Goal: Transaction & Acquisition: Purchase product/service

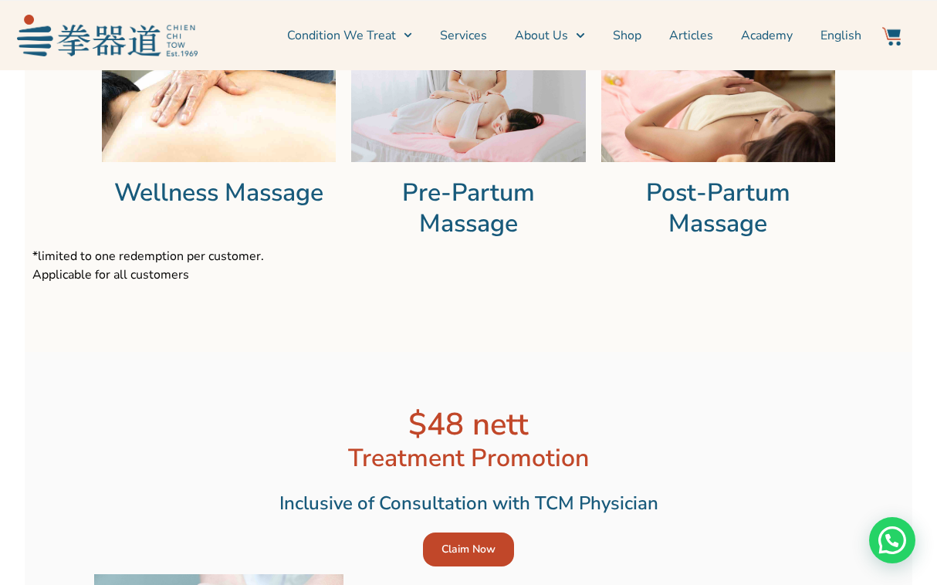
scroll to position [2525, 0]
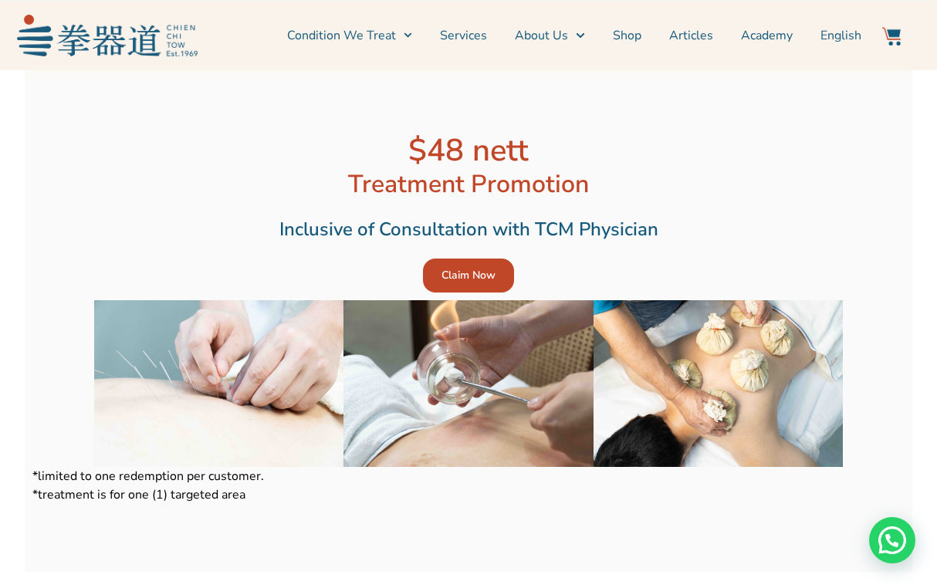
click at [482, 272] on span "Claim Now" at bounding box center [469, 275] width 54 height 15
click at [479, 361] on img at bounding box center [467, 383] width 249 height 167
click at [450, 268] on span "Claim Now" at bounding box center [469, 275] width 54 height 15
click at [482, 268] on span "Claim Now" at bounding box center [469, 275] width 54 height 15
click at [480, 268] on span "Claim Now" at bounding box center [469, 275] width 54 height 15
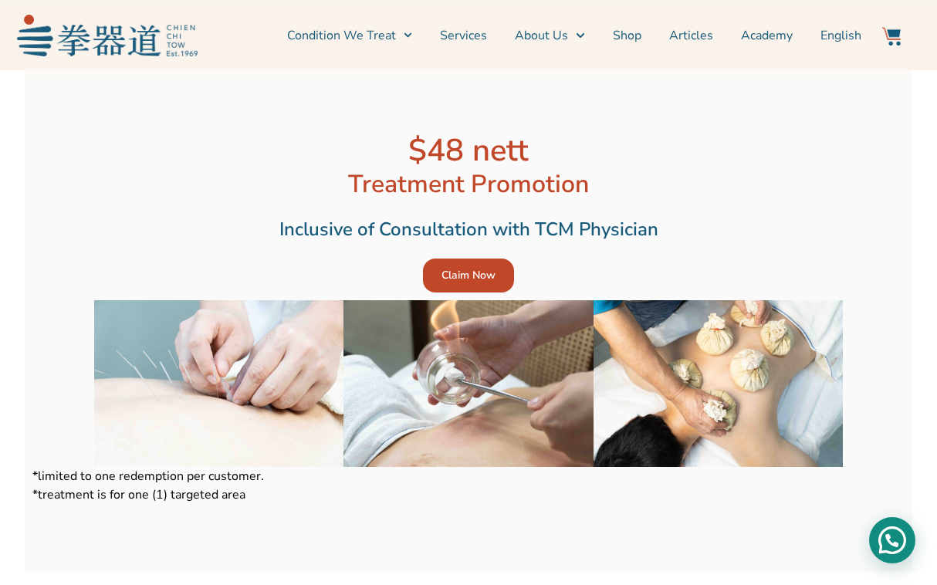
click at [898, 538] on div "Need help?" at bounding box center [892, 540] width 46 height 46
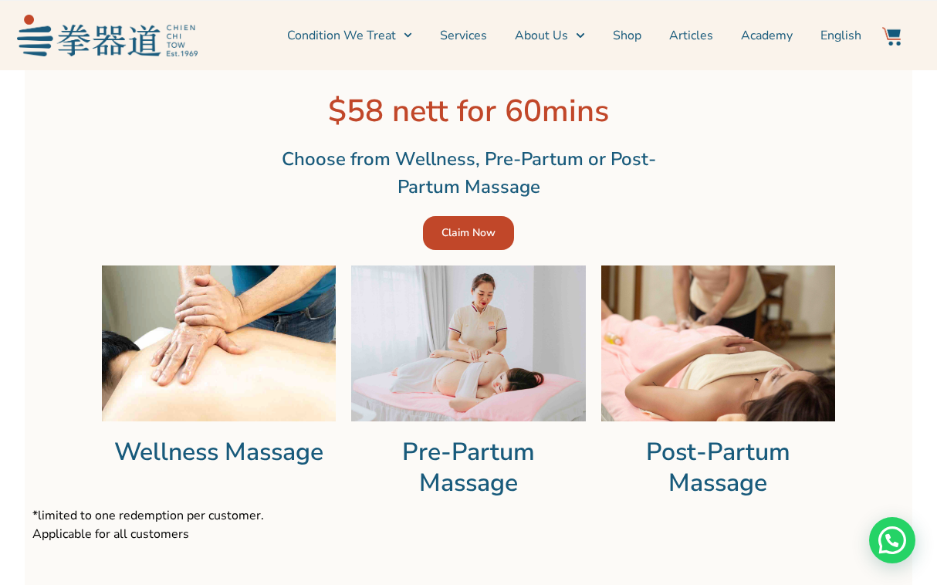
scroll to position [2054, 0]
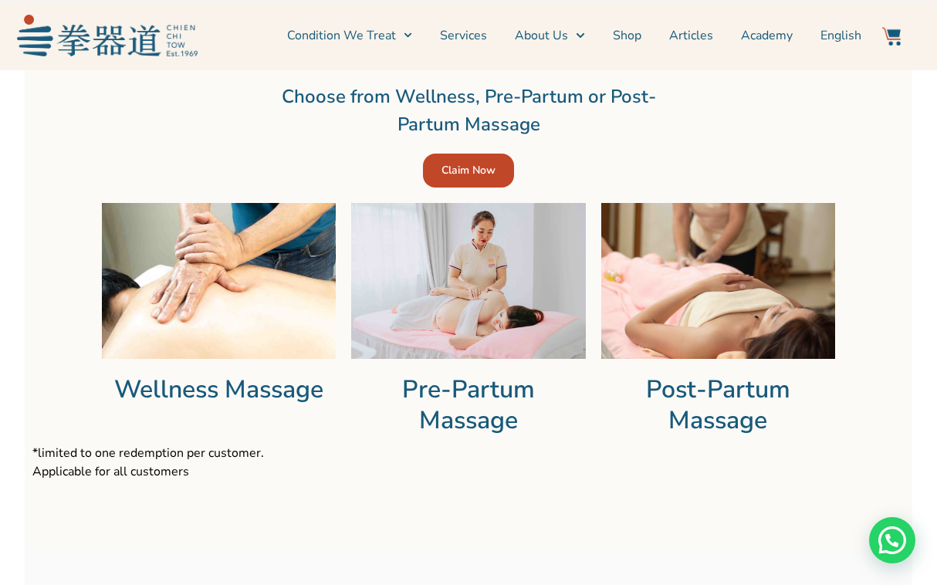
click at [280, 282] on img at bounding box center [219, 281] width 234 height 156
click at [229, 390] on h2 "Wellness Massage" at bounding box center [219, 389] width 234 height 31
click at [252, 306] on img at bounding box center [219, 281] width 234 height 156
click at [486, 163] on span "Claim Now" at bounding box center [469, 170] width 54 height 15
click at [482, 164] on span "Claim Now" at bounding box center [469, 170] width 54 height 15
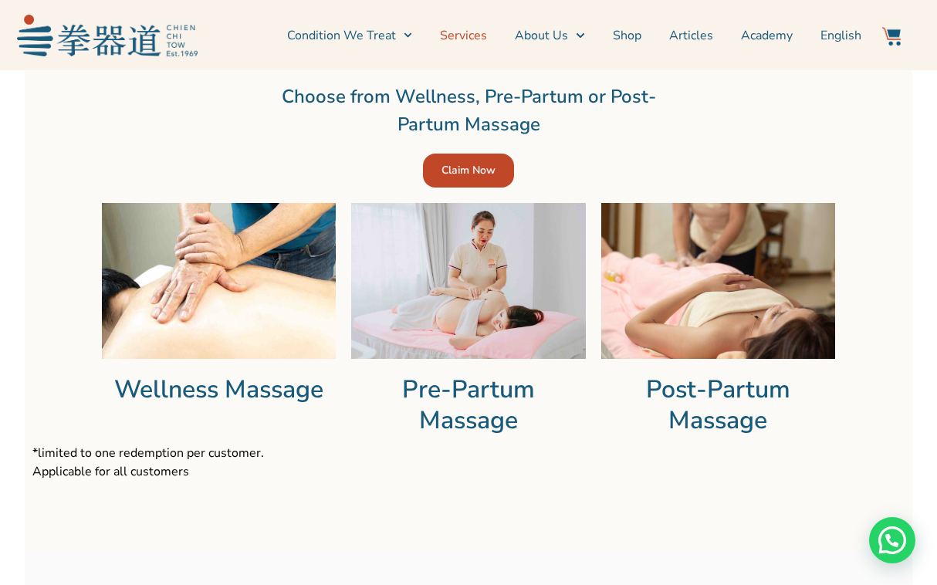
click at [479, 32] on link "Services" at bounding box center [463, 35] width 47 height 39
click at [412, 36] on icon "Menu" at bounding box center [408, 35] width 8 height 8
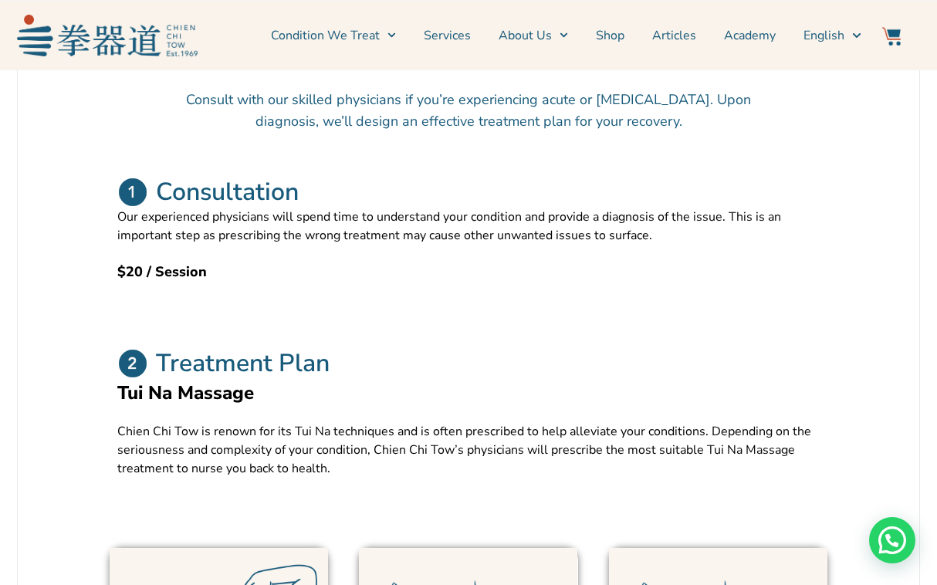
scroll to position [396, 0]
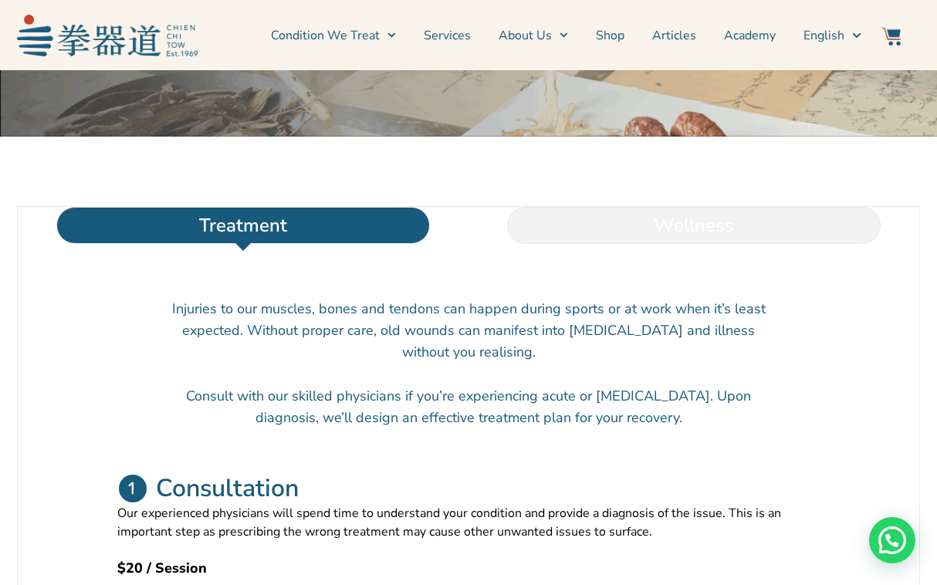
click at [618, 244] on li "Wellness" at bounding box center [694, 225] width 451 height 37
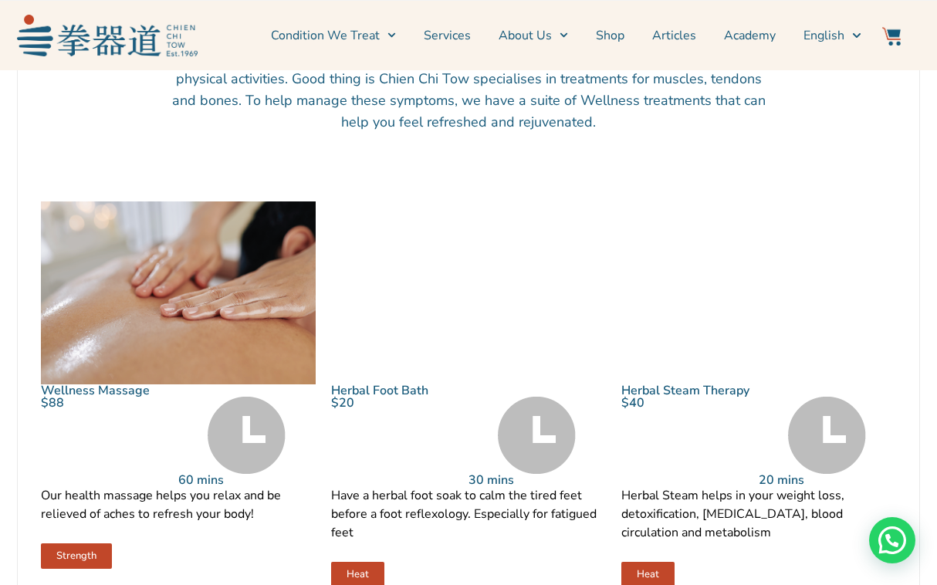
scroll to position [716, 0]
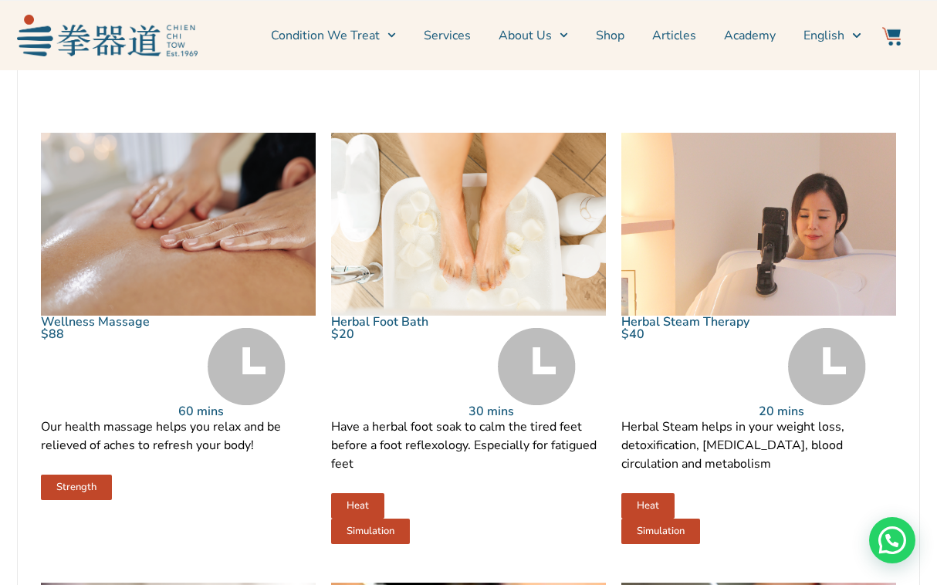
click at [147, 316] on img at bounding box center [178, 224] width 275 height 183
click at [228, 287] on img at bounding box center [178, 224] width 275 height 183
click at [229, 293] on img at bounding box center [178, 224] width 275 height 183
click at [121, 330] on link "Wellness Massage" at bounding box center [95, 321] width 109 height 17
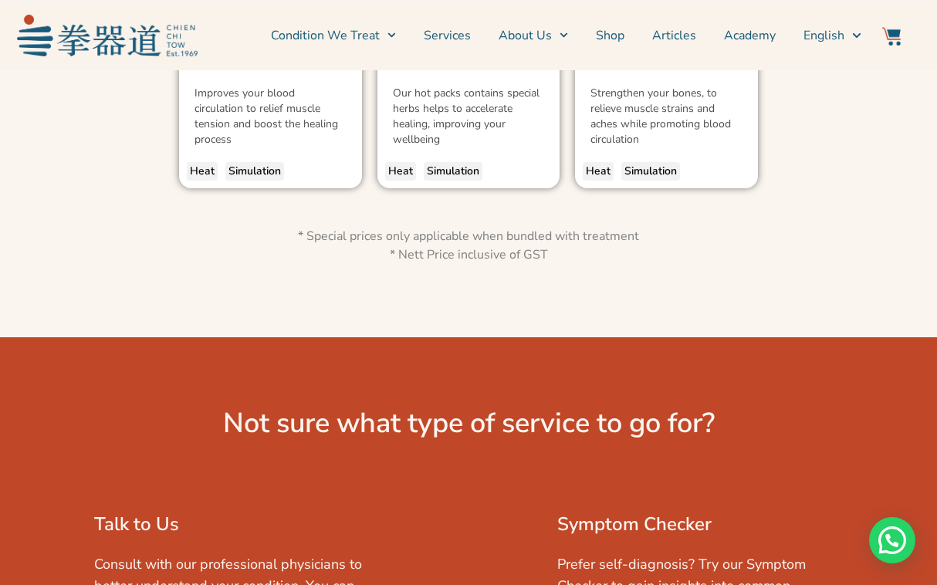
scroll to position [2452, 0]
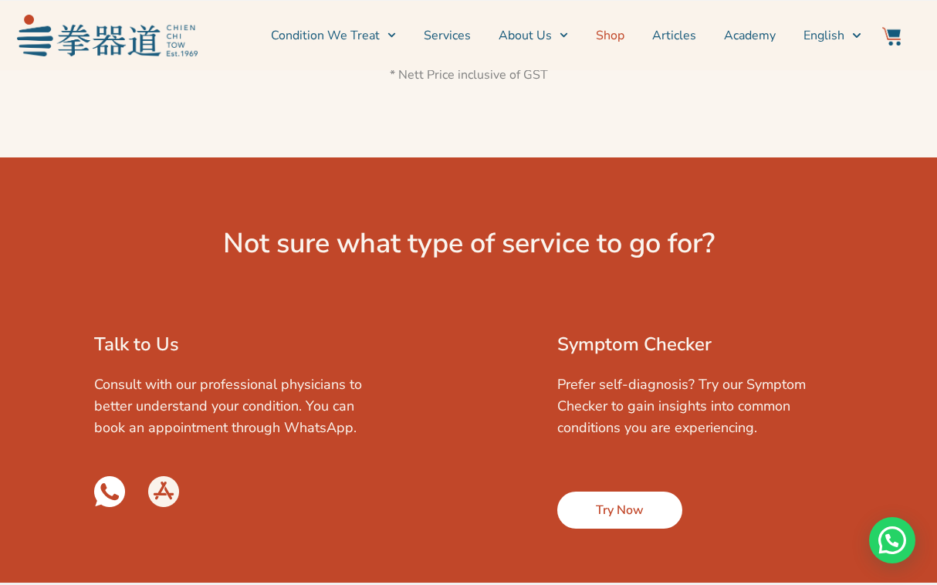
click at [611, 35] on link "Shop" at bounding box center [610, 35] width 29 height 39
click at [116, 481] on img at bounding box center [109, 491] width 31 height 31
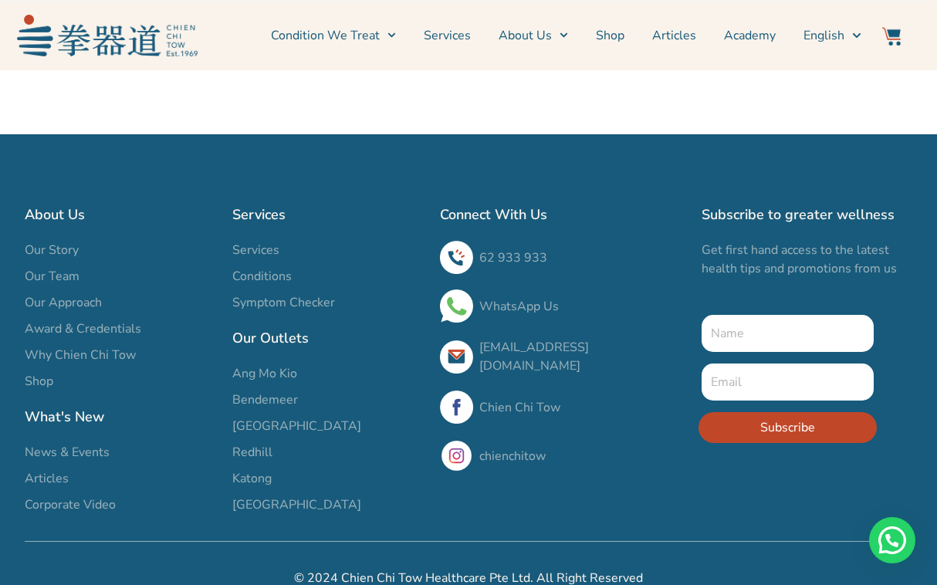
scroll to position [1265, 0]
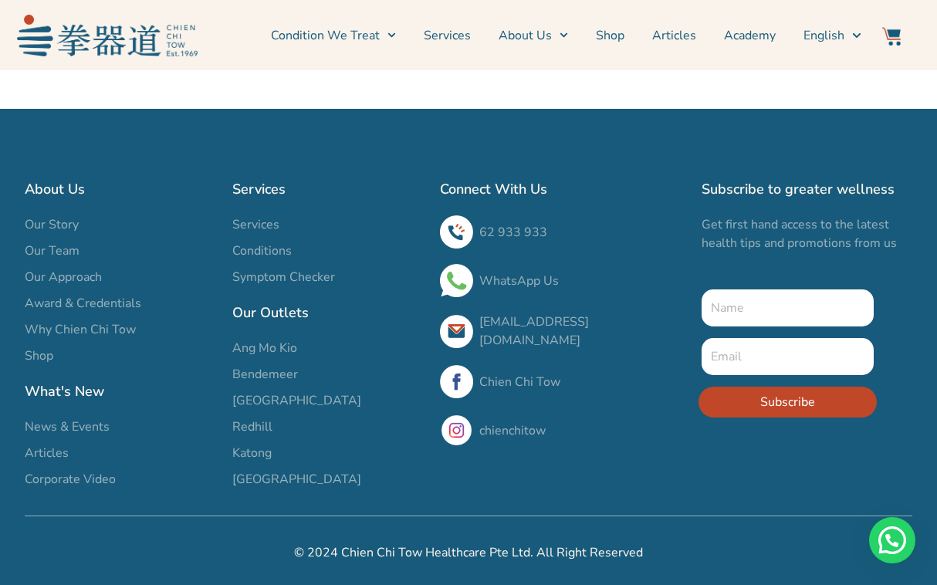
click at [254, 431] on span "Redhill" at bounding box center [252, 427] width 40 height 19
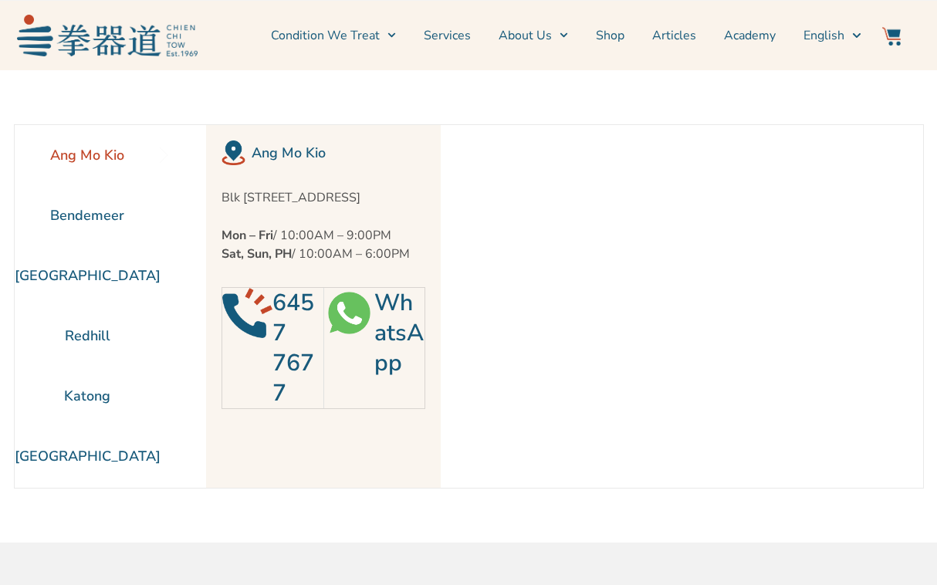
scroll to position [70, 0]
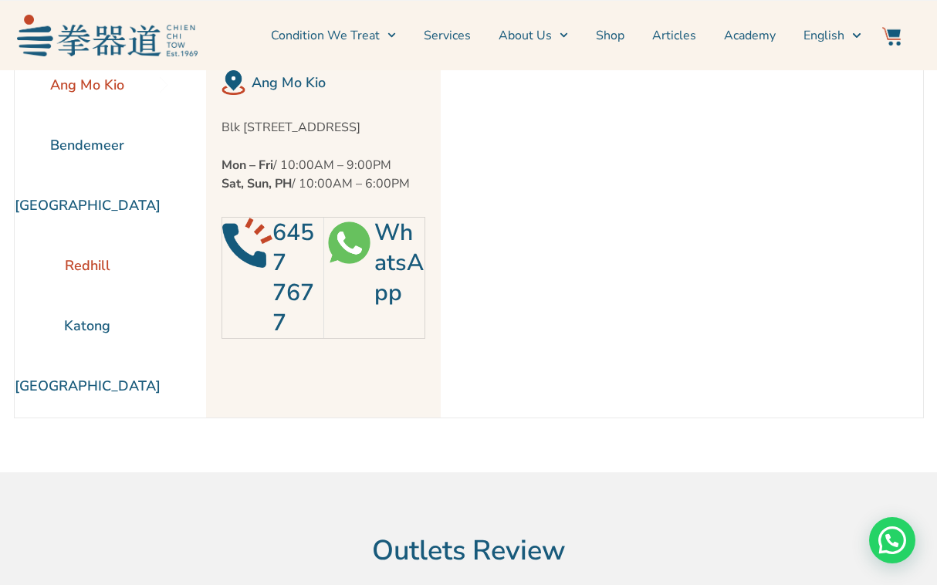
click at [86, 266] on li "Redhill" at bounding box center [88, 265] width 146 height 60
click at [292, 255] on link "6475 8797" at bounding box center [293, 278] width 42 height 122
click at [292, 338] on h2 "6475 8797" at bounding box center [297, 278] width 51 height 120
click at [374, 283] on link "WhatsApp" at bounding box center [398, 263] width 49 height 92
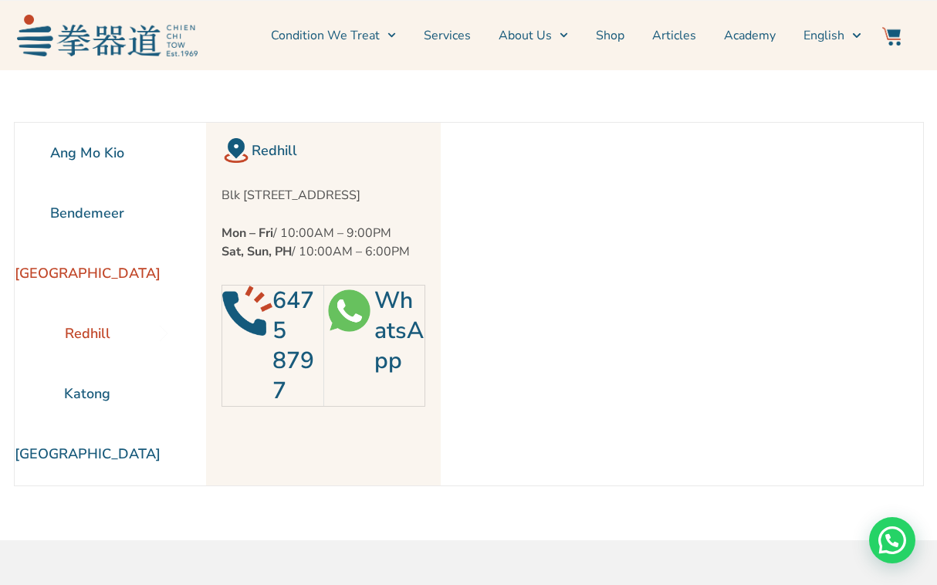
scroll to position [0, 0]
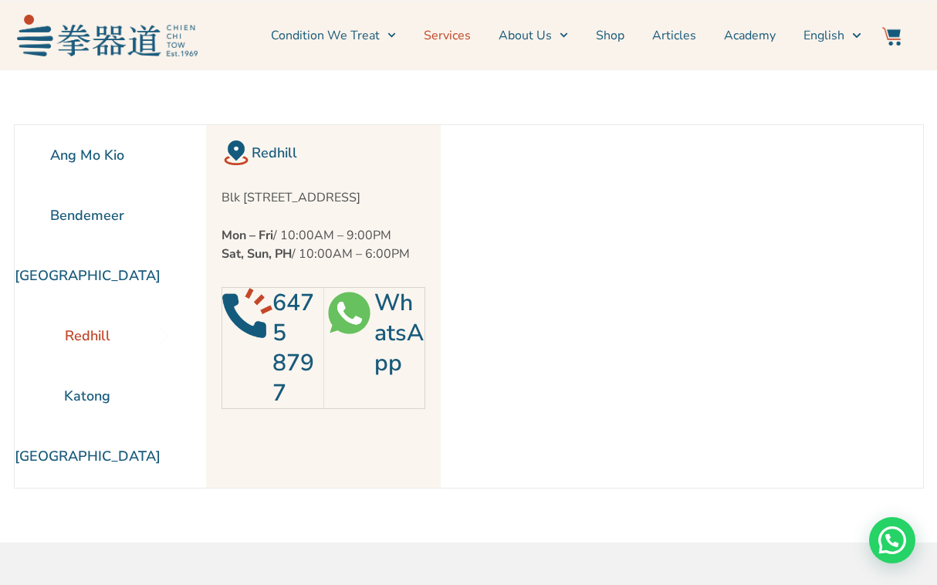
click at [446, 36] on link "Services" at bounding box center [447, 35] width 47 height 39
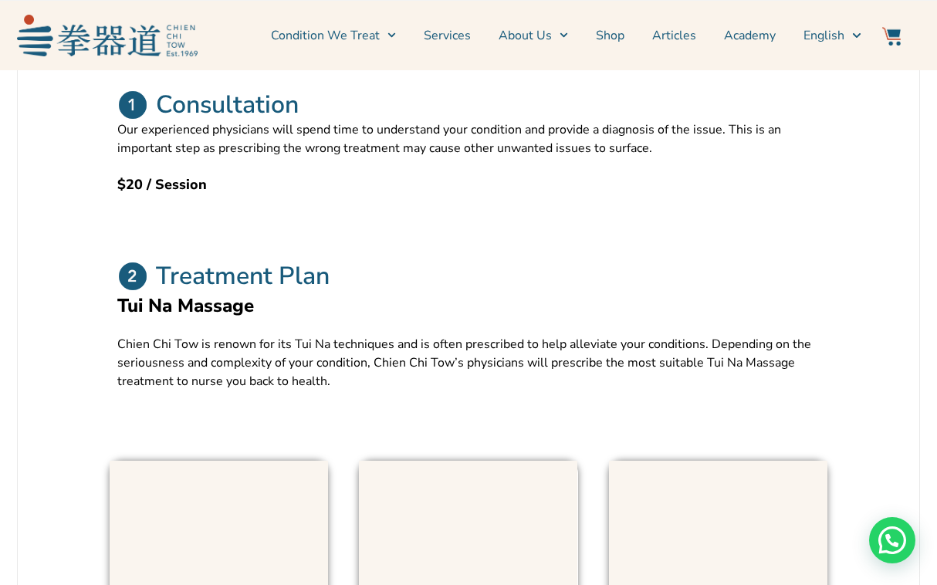
scroll to position [898, 0]
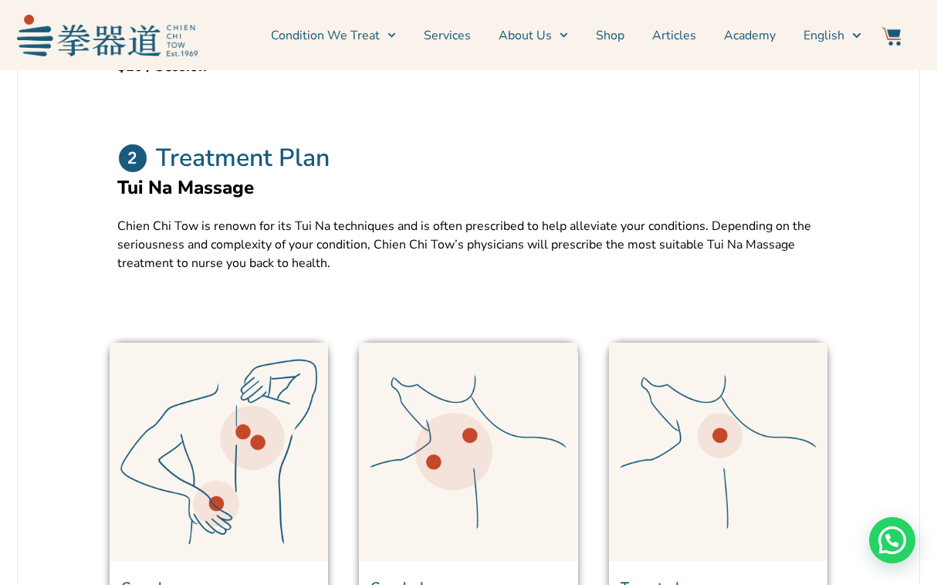
click at [468, 39] on link "Services" at bounding box center [447, 35] width 47 height 39
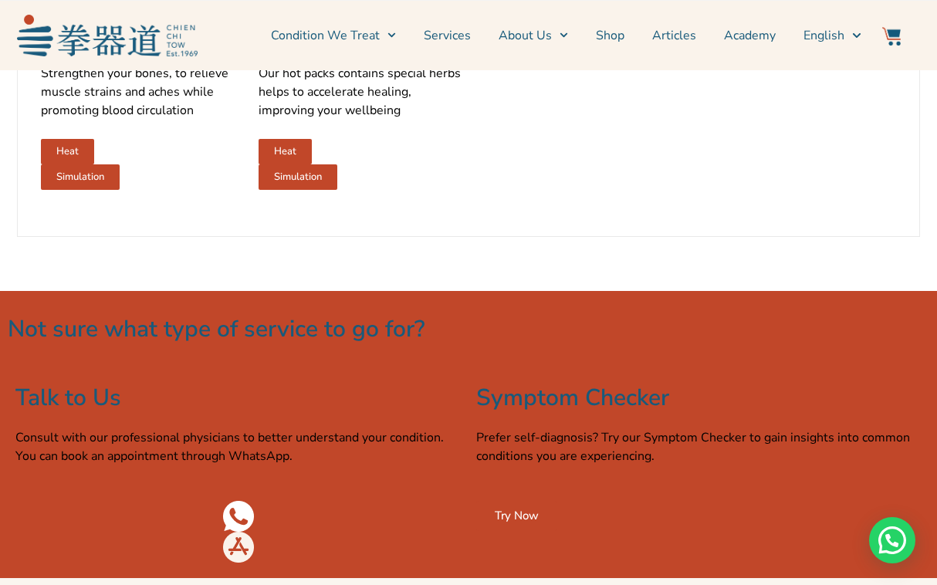
scroll to position [2494, 0]
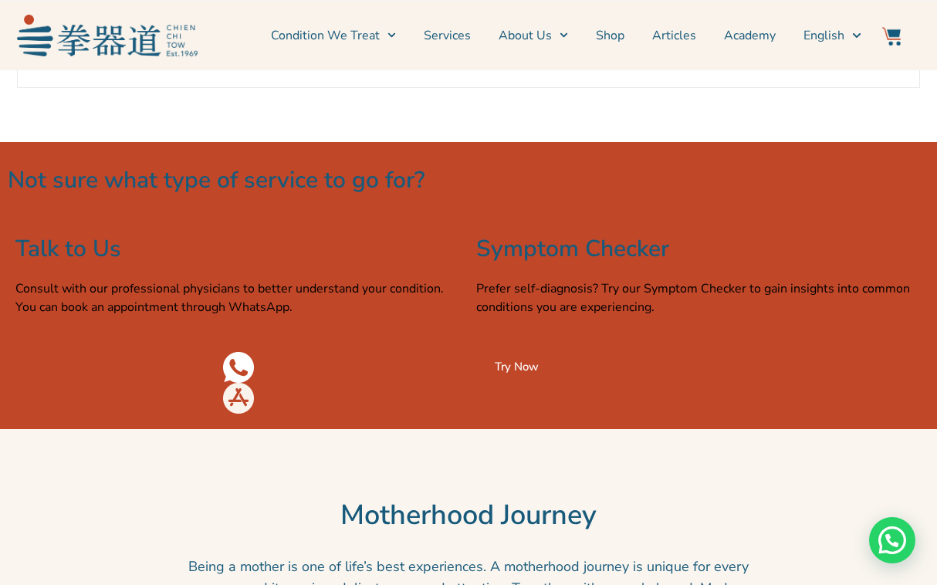
click at [465, 29] on link "Services" at bounding box center [447, 35] width 47 height 39
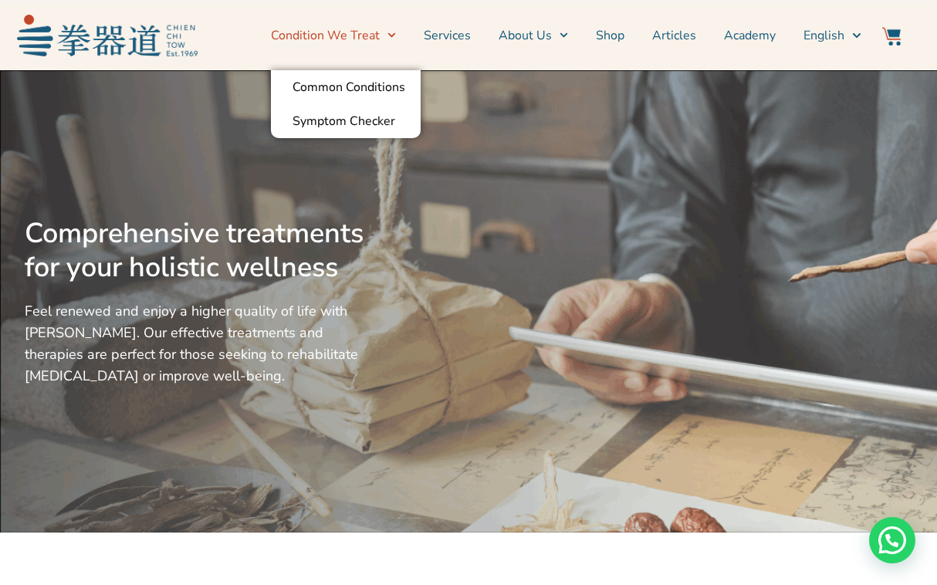
scroll to position [317, 0]
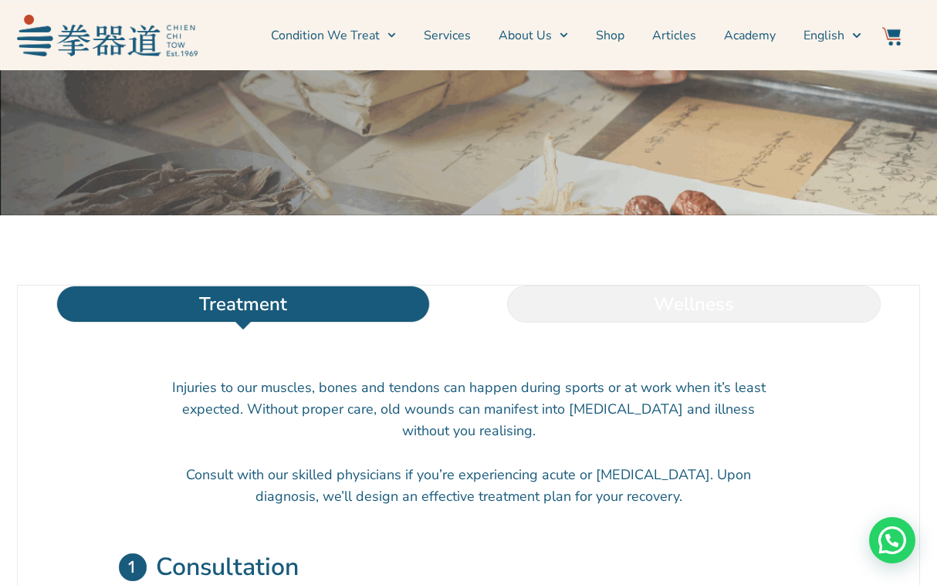
click at [643, 323] on li "Wellness" at bounding box center [694, 304] width 451 height 37
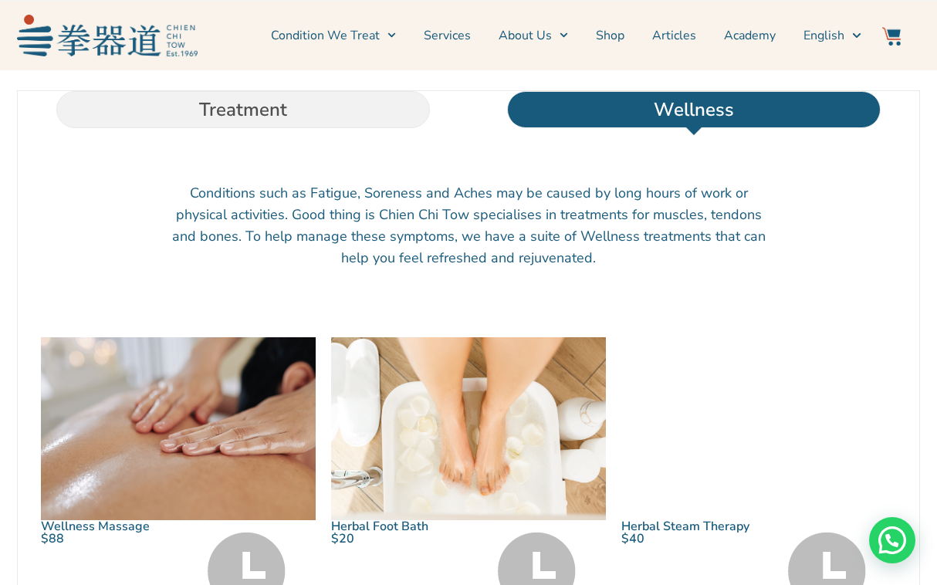
scroll to position [463, 0]
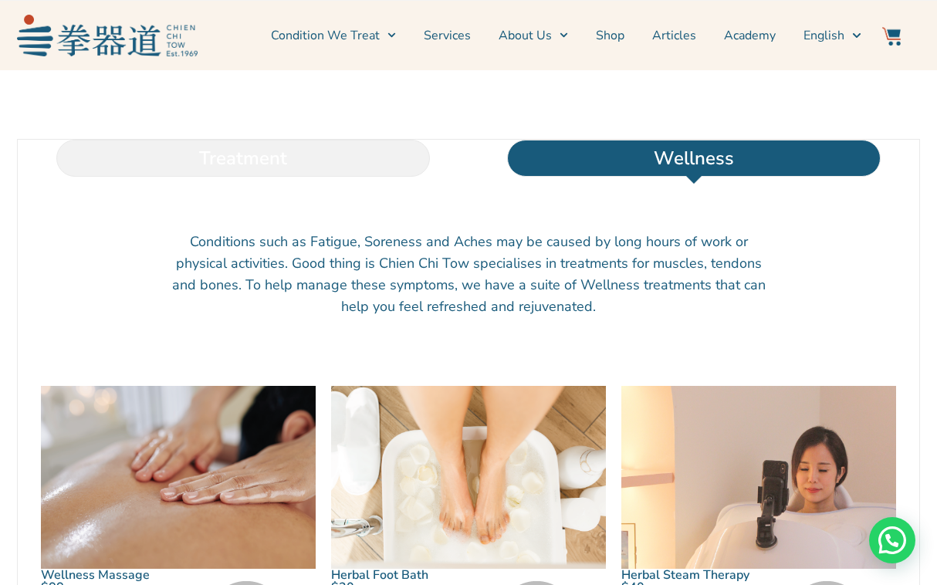
click at [317, 177] on li "Treatment" at bounding box center [243, 158] width 451 height 37
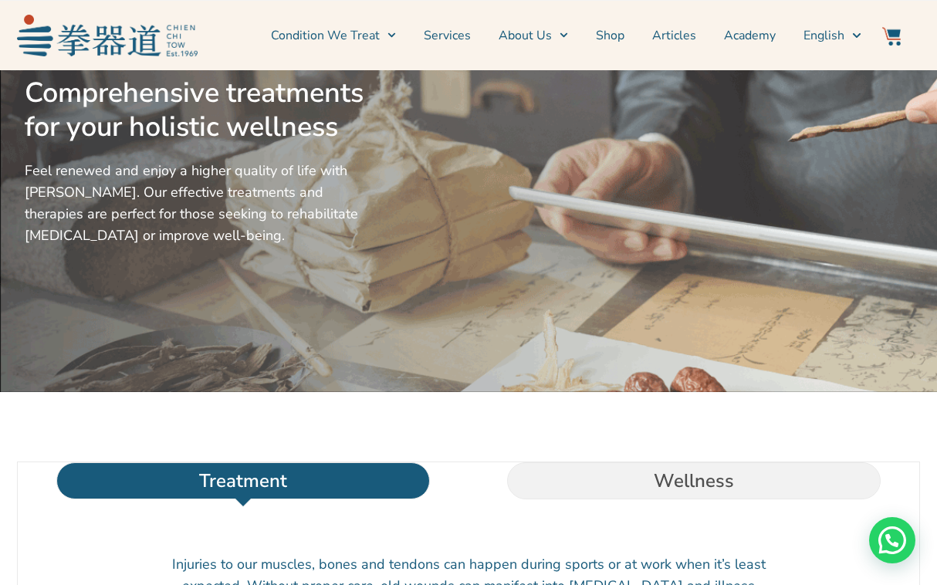
scroll to position [0, 0]
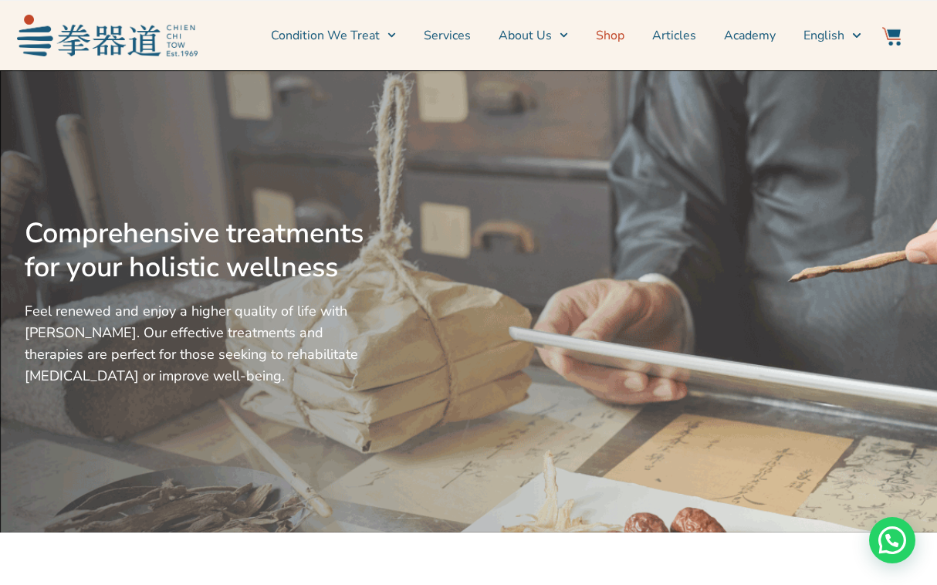
click at [616, 31] on link "Shop" at bounding box center [610, 35] width 29 height 39
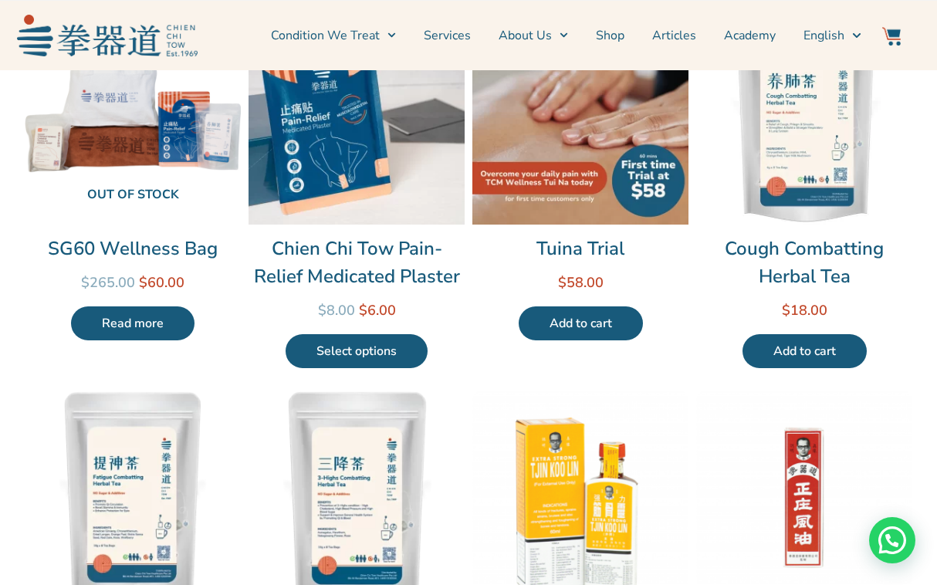
scroll to position [62, 0]
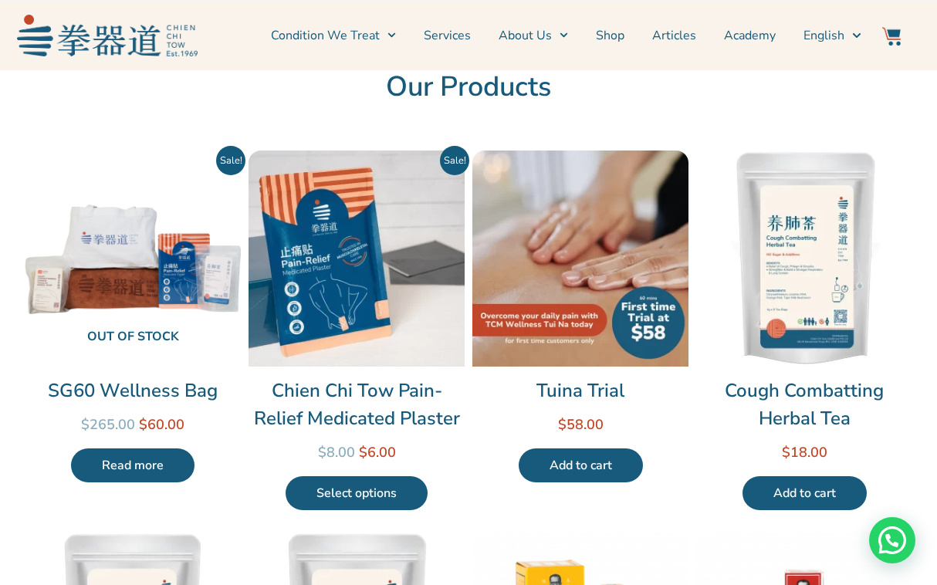
click at [624, 323] on img at bounding box center [580, 259] width 216 height 216
click at [614, 469] on link "Add to cart" at bounding box center [581, 465] width 124 height 34
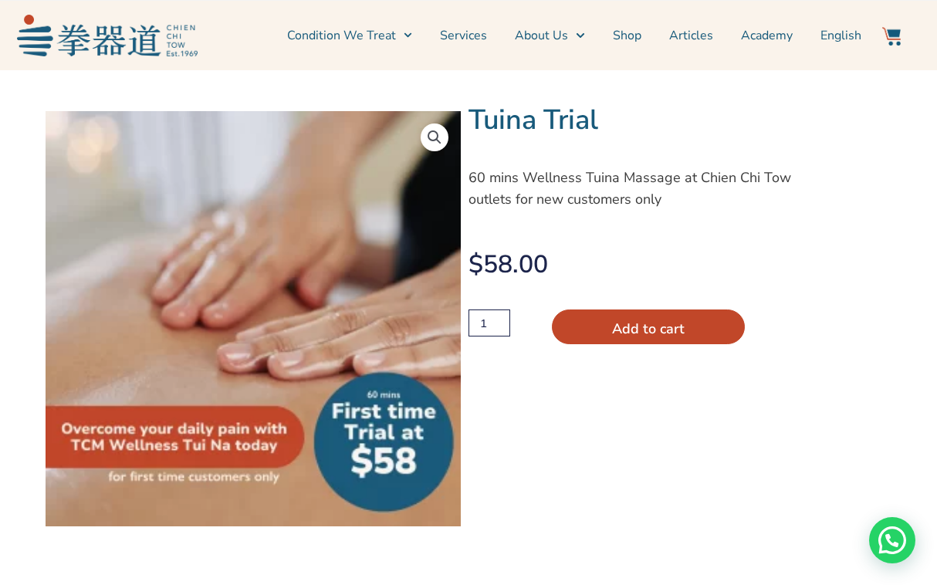
scroll to position [31, 0]
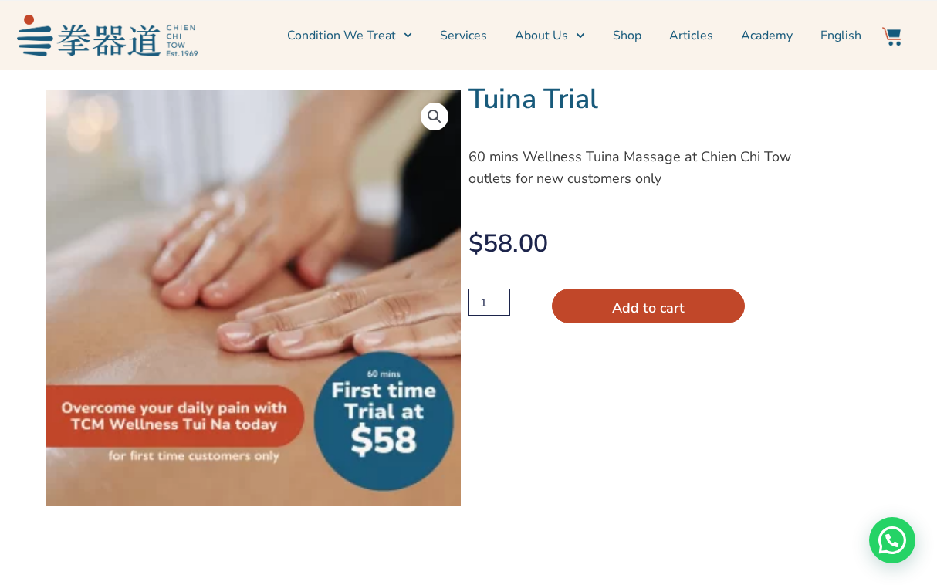
click at [854, 210] on div "Tuina Trial 60 mins Wellness Tuina Massage at [GEOGRAPHIC_DATA] Chi Tow outlets…" at bounding box center [684, 310] width 431 height 455
